Goal: Navigation & Orientation: Understand site structure

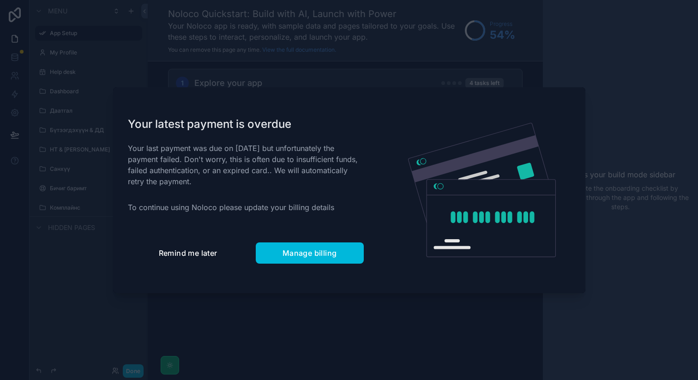
click at [220, 252] on button "Remind me later" at bounding box center [188, 252] width 120 height 21
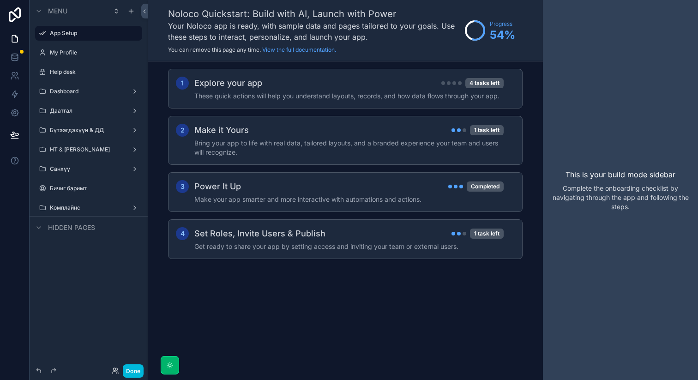
click at [100, 49] on div "My Profile" at bounding box center [95, 52] width 90 height 7
click at [84, 56] on div "My Profile" at bounding box center [95, 52] width 90 height 7
click at [59, 52] on label "My Profile" at bounding box center [93, 52] width 87 height 7
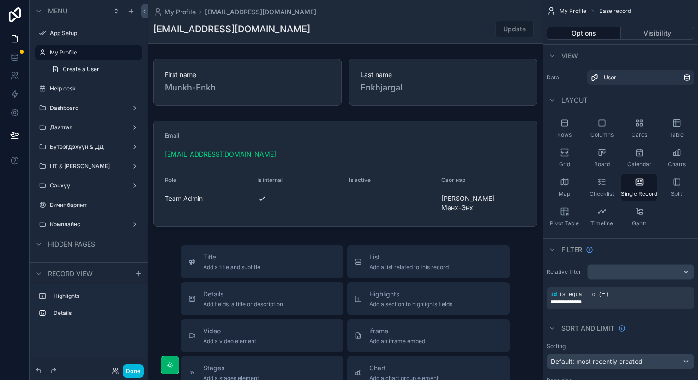
drag, startPoint x: 168, startPoint y: 197, endPoint x: 198, endPoint y: 197, distance: 30.0
click at [198, 197] on div "scrollable content" at bounding box center [345, 324] width 395 height 648
click at [198, 197] on div "scrollable content" at bounding box center [345, 174] width 395 height 114
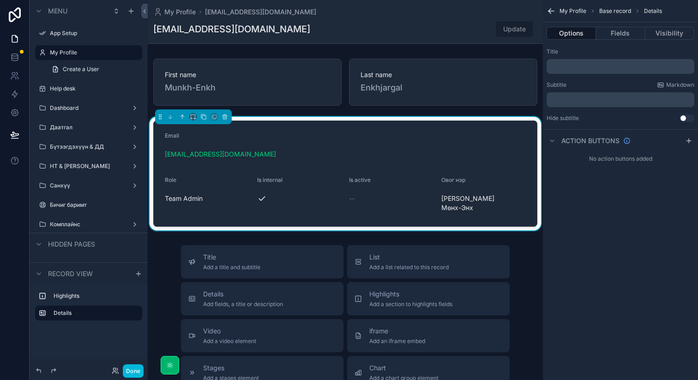
click at [596, 259] on div "My Profile Base record Details Options Fields Visibility Title ﻿ Subtitle Markd…" at bounding box center [620, 190] width 155 height 380
click at [181, 116] on icon "scrollable content" at bounding box center [182, 116] width 2 height 2
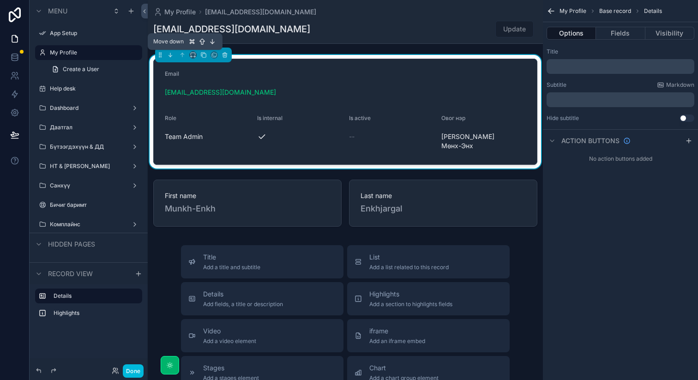
click at [169, 54] on icon "scrollable content" at bounding box center [170, 55] width 6 height 6
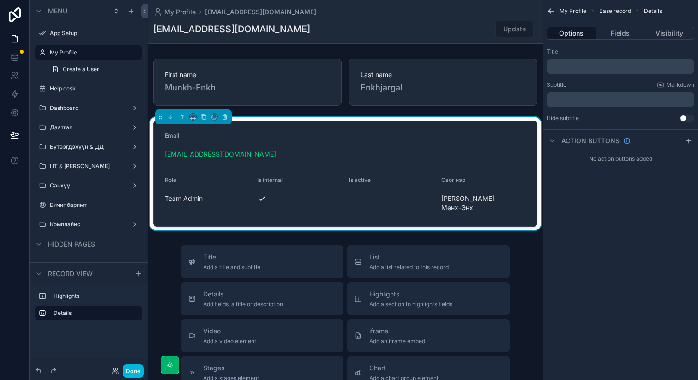
click at [84, 89] on label "Help desk" at bounding box center [93, 88] width 87 height 7
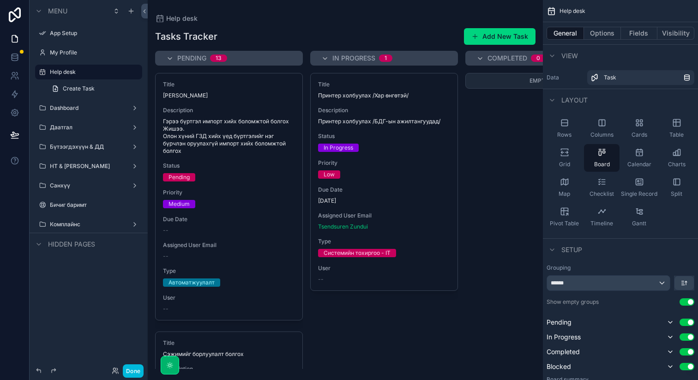
drag, startPoint x: 318, startPoint y: 94, endPoint x: 347, endPoint y: 94, distance: 29.5
click at [347, 94] on div "scrollable content" at bounding box center [345, 190] width 395 height 380
click at [481, 158] on div "Empty" at bounding box center [539, 221] width 148 height 296
click at [350, 279] on div "--" at bounding box center [384, 279] width 132 height 7
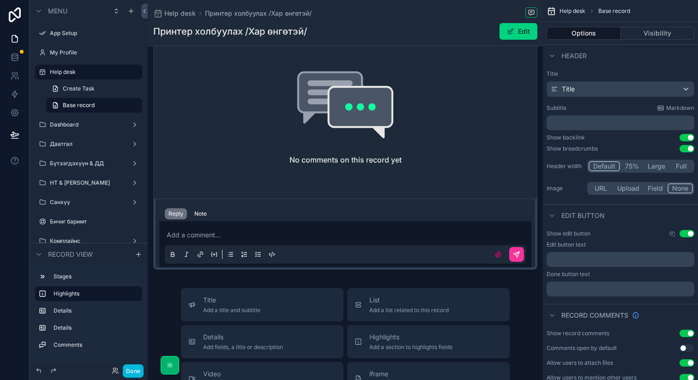
scroll to position [385, 0]
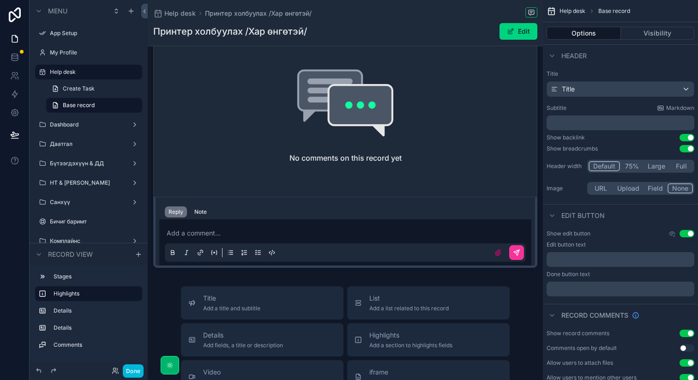
click at [185, 231] on div "scrollable content" at bounding box center [345, 153] width 395 height 237
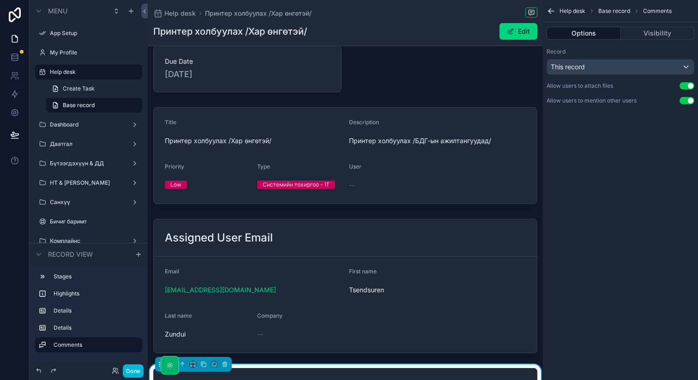
scroll to position [0, 0]
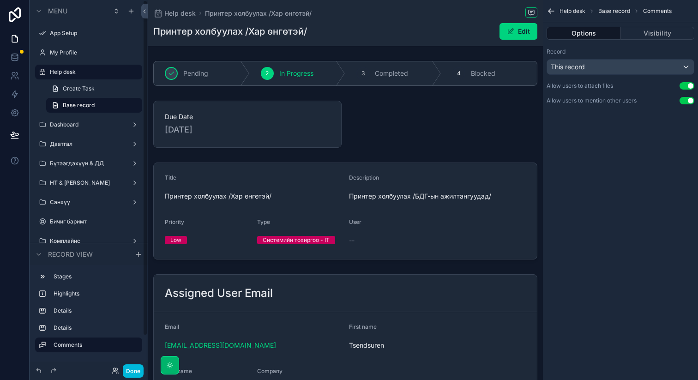
click at [78, 126] on label "Dashboard" at bounding box center [87, 124] width 74 height 7
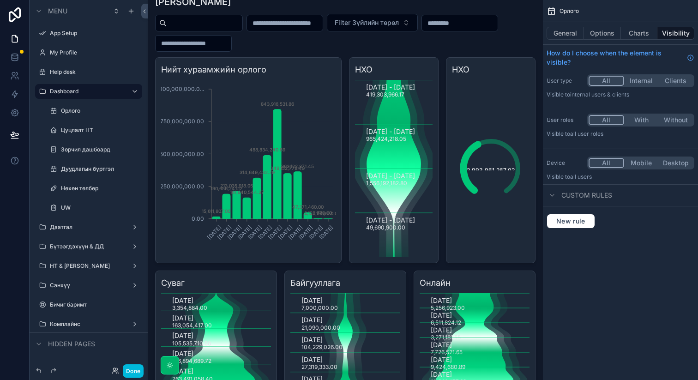
scroll to position [36, 0]
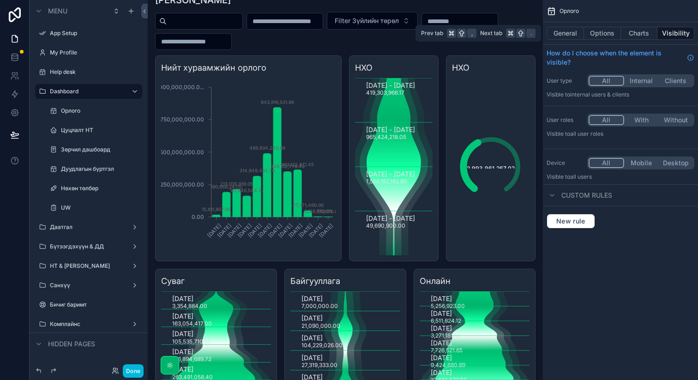
click at [574, 36] on button "General" at bounding box center [565, 33] width 37 height 13
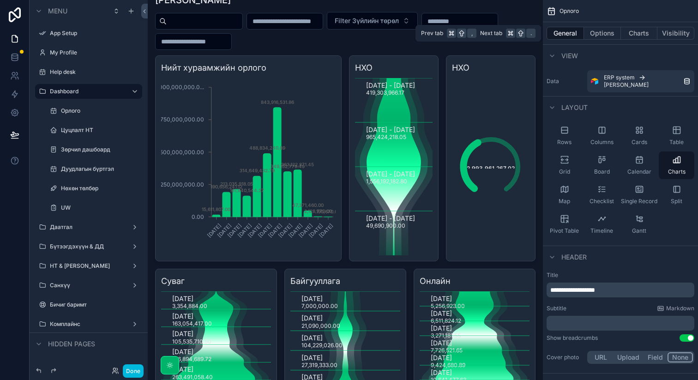
click at [595, 29] on button "Options" at bounding box center [602, 33] width 37 height 13
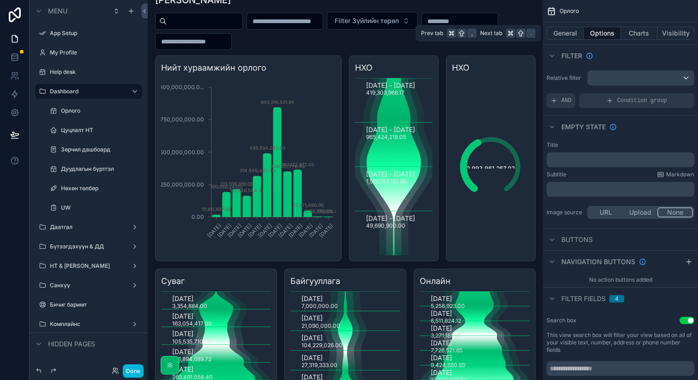
click at [642, 29] on button "Charts" at bounding box center [639, 33] width 37 height 13
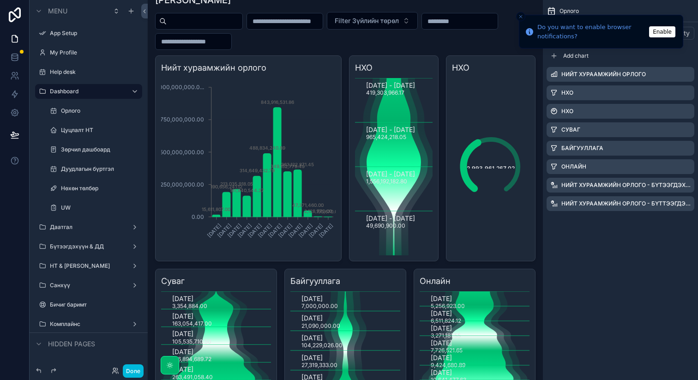
click at [520, 14] on icon "Close toast" at bounding box center [521, 17] width 6 height 6
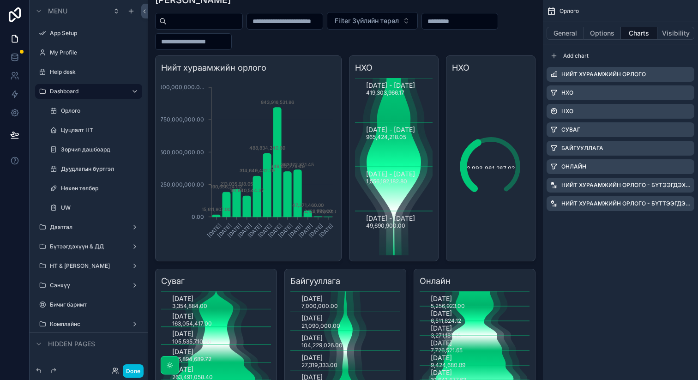
click at [681, 33] on button "Visibility" at bounding box center [675, 33] width 37 height 13
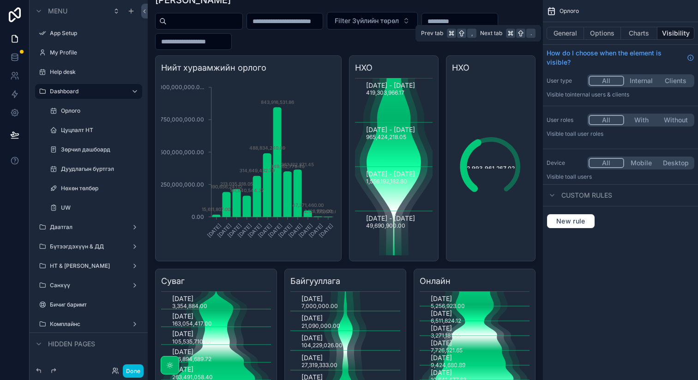
click at [568, 33] on button "General" at bounding box center [565, 33] width 37 height 13
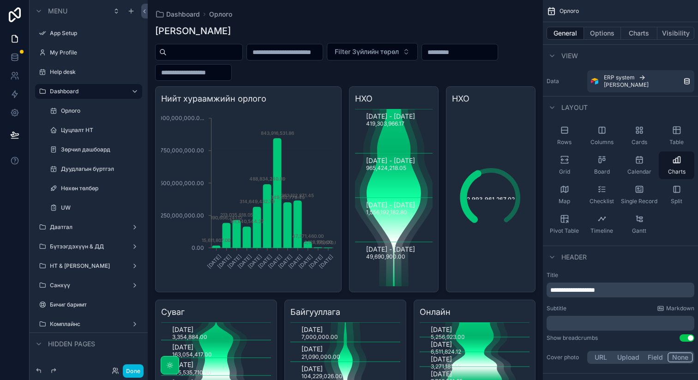
scroll to position [2, 0]
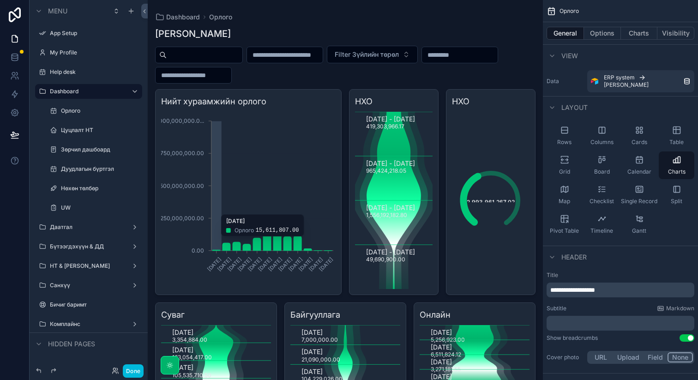
click at [259, 219] on icon "[DATE] [DATE] [DATE] [DATE] [DATE] [DATE] [DATE] [DATE] [DATE] [DATE] [DATE] [D…" at bounding box center [248, 200] width 175 height 177
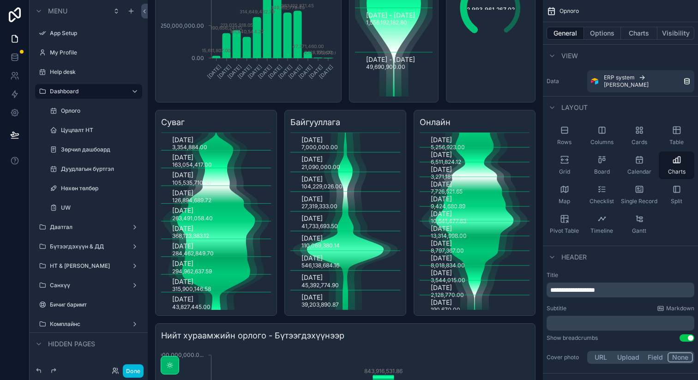
scroll to position [240, 0]
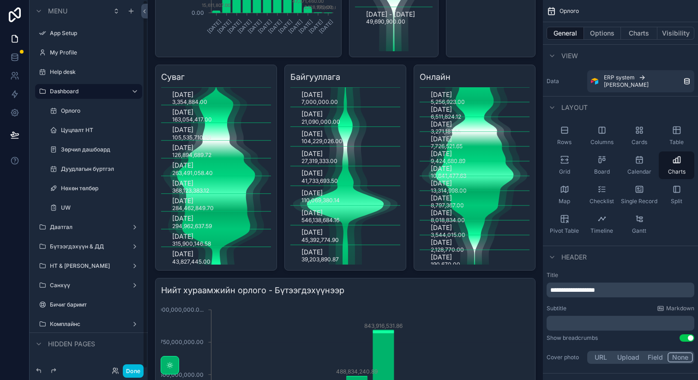
click at [104, 114] on label "Орлого" at bounding box center [99, 110] width 76 height 7
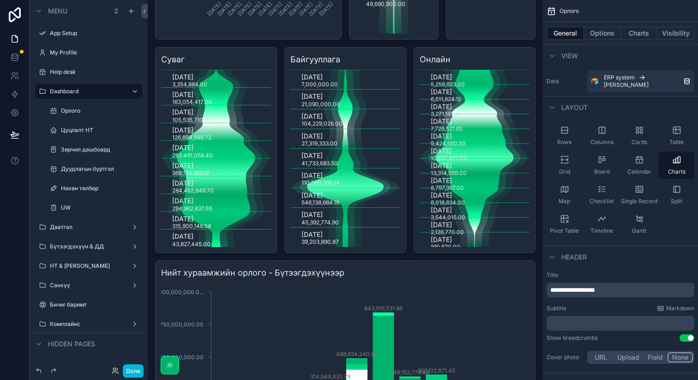
scroll to position [258, 0]
click at [69, 129] on label "Цуцлалт НТ" at bounding box center [99, 129] width 76 height 7
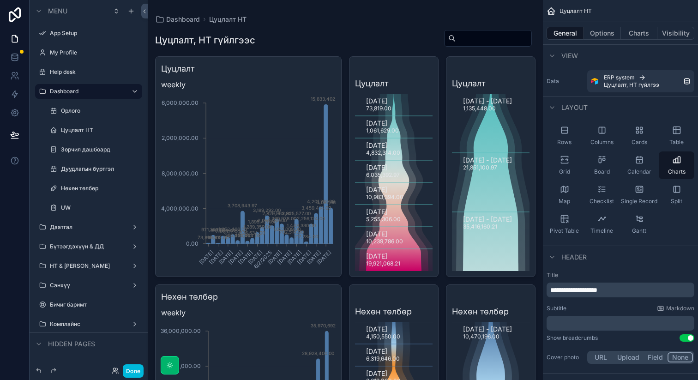
click at [96, 150] on label "Зөрчил дашбоард" at bounding box center [99, 149] width 76 height 7
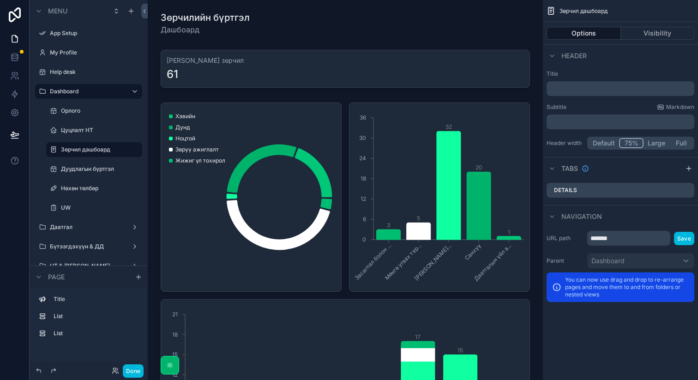
click at [99, 173] on div "Дуудлагын бүртгэл" at bounding box center [100, 168] width 79 height 7
click at [88, 169] on label "Дуудлагын бүртгэл" at bounding box center [99, 168] width 76 height 7
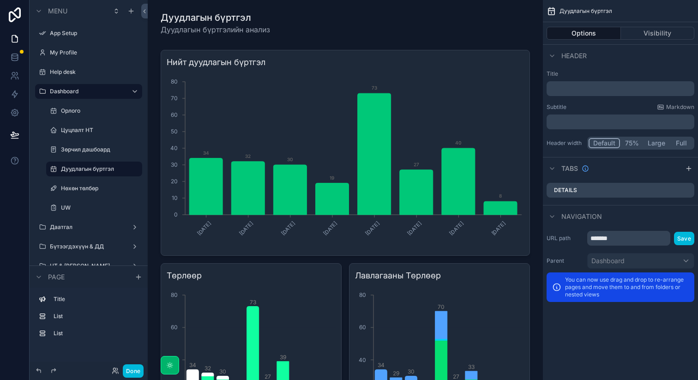
click at [212, 192] on div "scrollable content" at bounding box center [345, 366] width 380 height 640
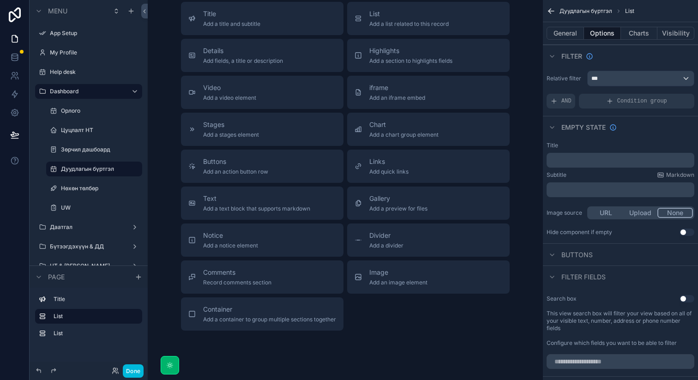
scroll to position [1073, 0]
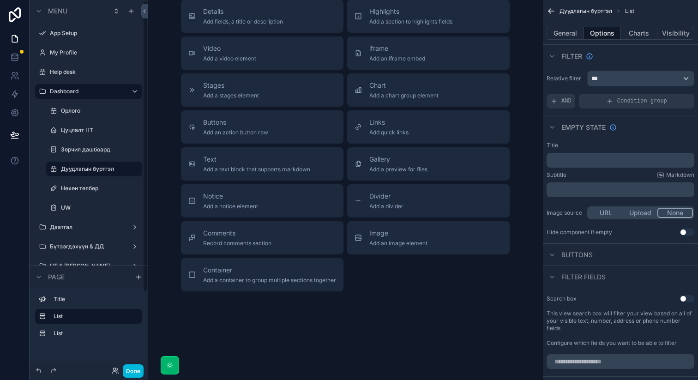
click at [102, 189] on label "Нөхөн төлбөр" at bounding box center [99, 188] width 76 height 7
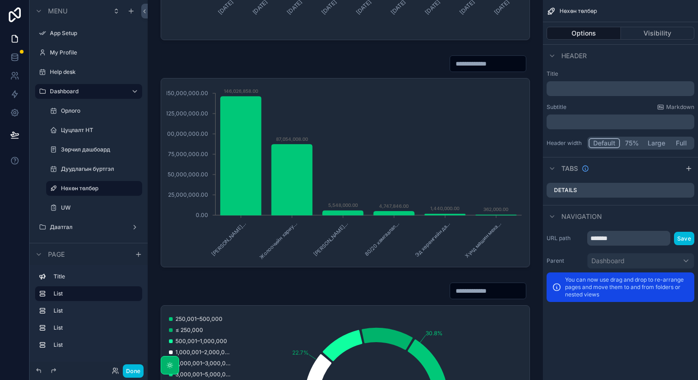
scroll to position [407, 0]
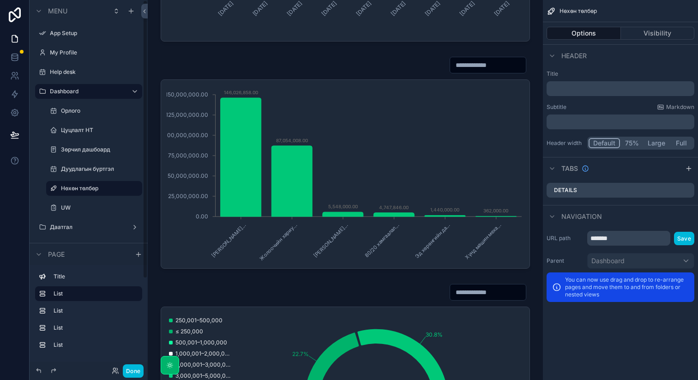
click at [134, 373] on button "Done" at bounding box center [133, 370] width 21 height 13
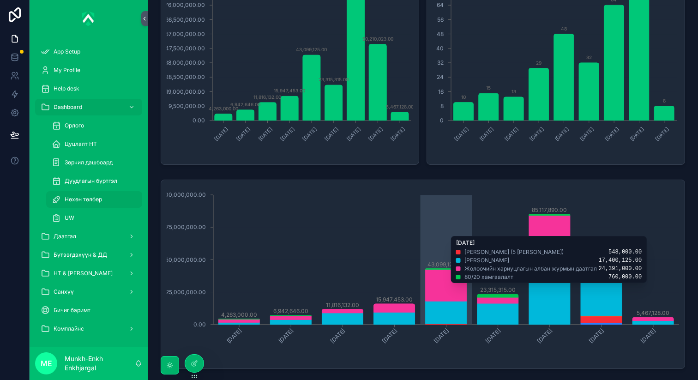
scroll to position [0, 0]
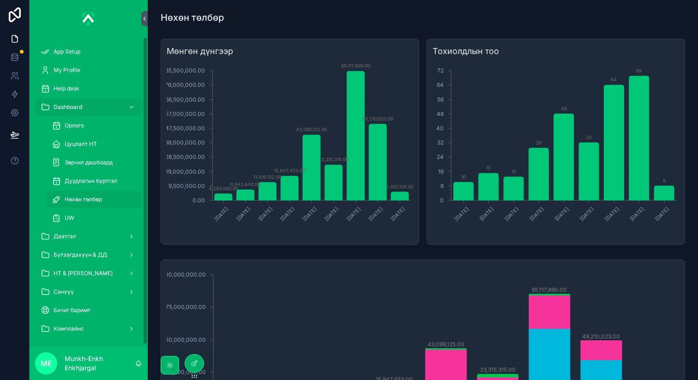
click at [79, 217] on div "UW" at bounding box center [94, 218] width 85 height 15
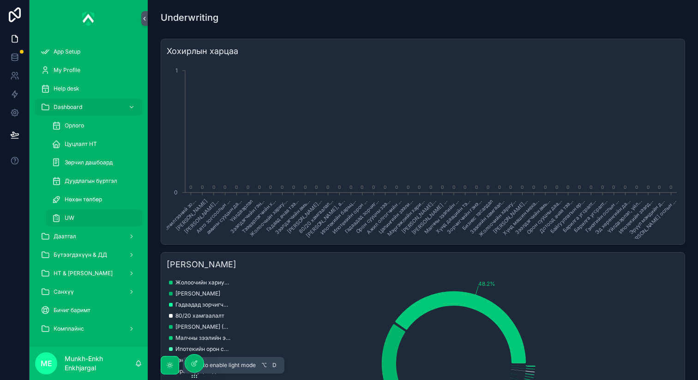
click at [171, 362] on icon "scrollable content" at bounding box center [169, 364] width 7 height 7
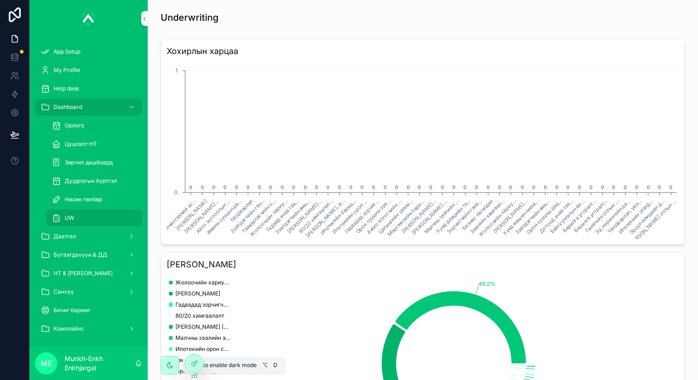
click at [171, 362] on icon "scrollable content" at bounding box center [169, 364] width 7 height 7
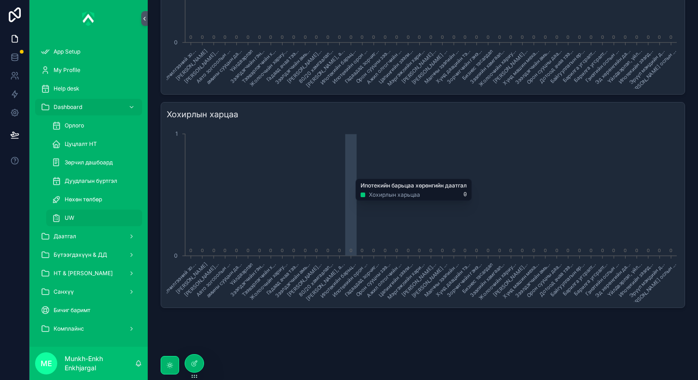
scroll to position [582, 0]
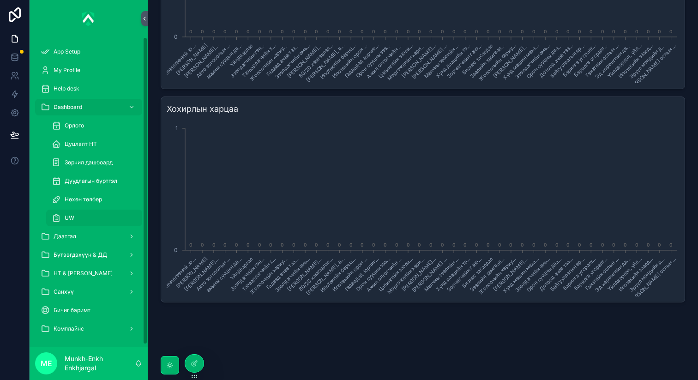
click at [61, 232] on div "Даатгал" at bounding box center [89, 236] width 96 height 15
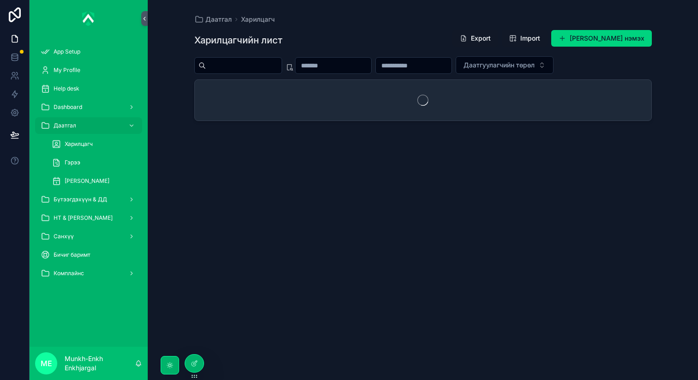
click at [81, 140] on div "Харилцагч" at bounding box center [94, 144] width 85 height 15
click at [84, 139] on div "Харилцагч" at bounding box center [94, 144] width 85 height 15
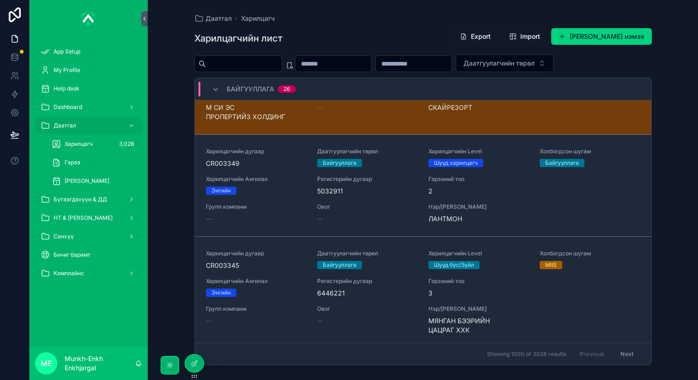
scroll to position [1248, 0]
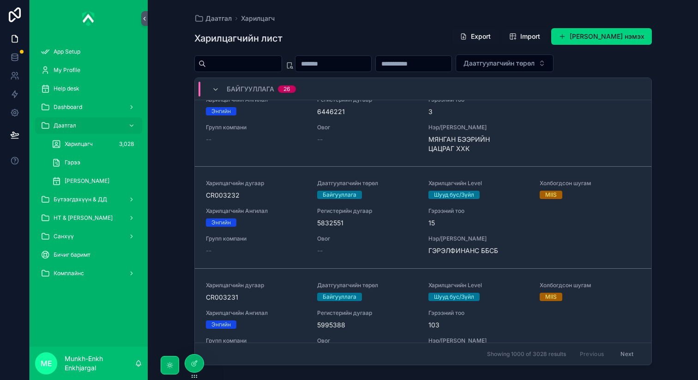
click at [87, 145] on span "Харилцагч" at bounding box center [79, 143] width 28 height 7
click at [81, 167] on div "Гэрээ" at bounding box center [94, 162] width 85 height 15
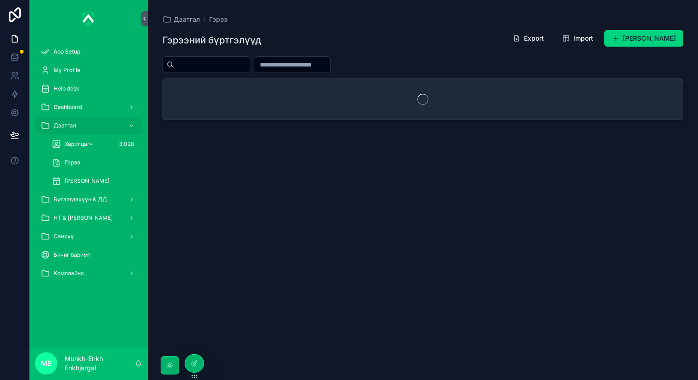
click at [91, 145] on span "Харилцагч" at bounding box center [79, 143] width 28 height 7
